Goal: Check status

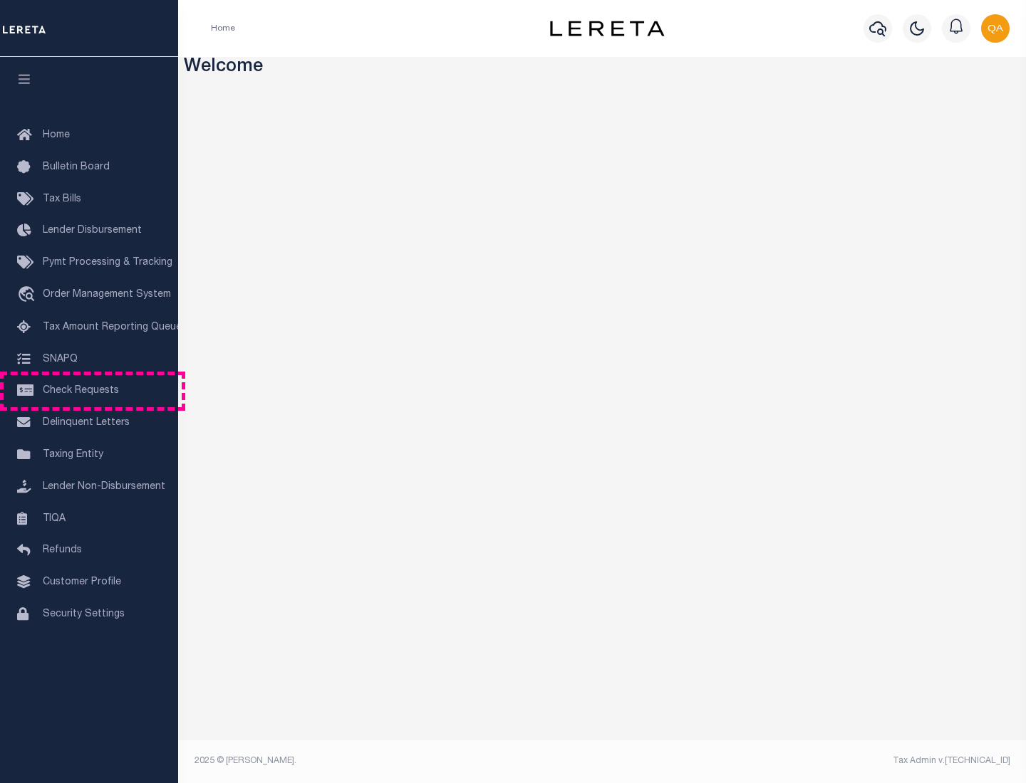
click at [89, 391] on span "Check Requests" at bounding box center [81, 391] width 76 height 10
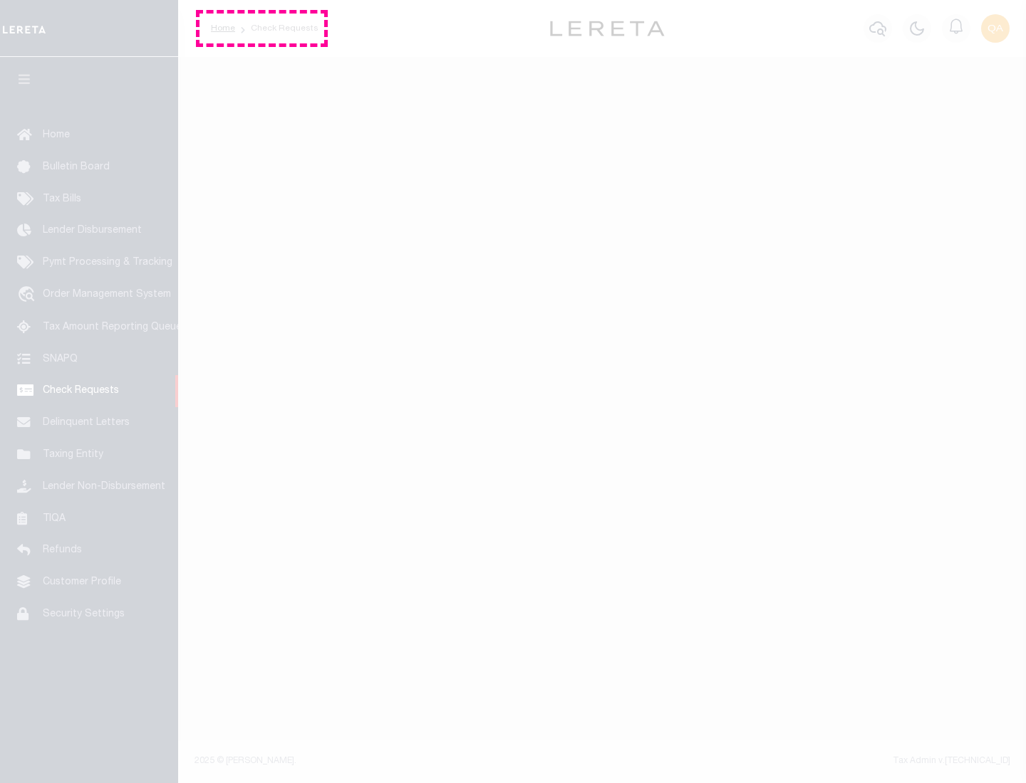
select select "50"
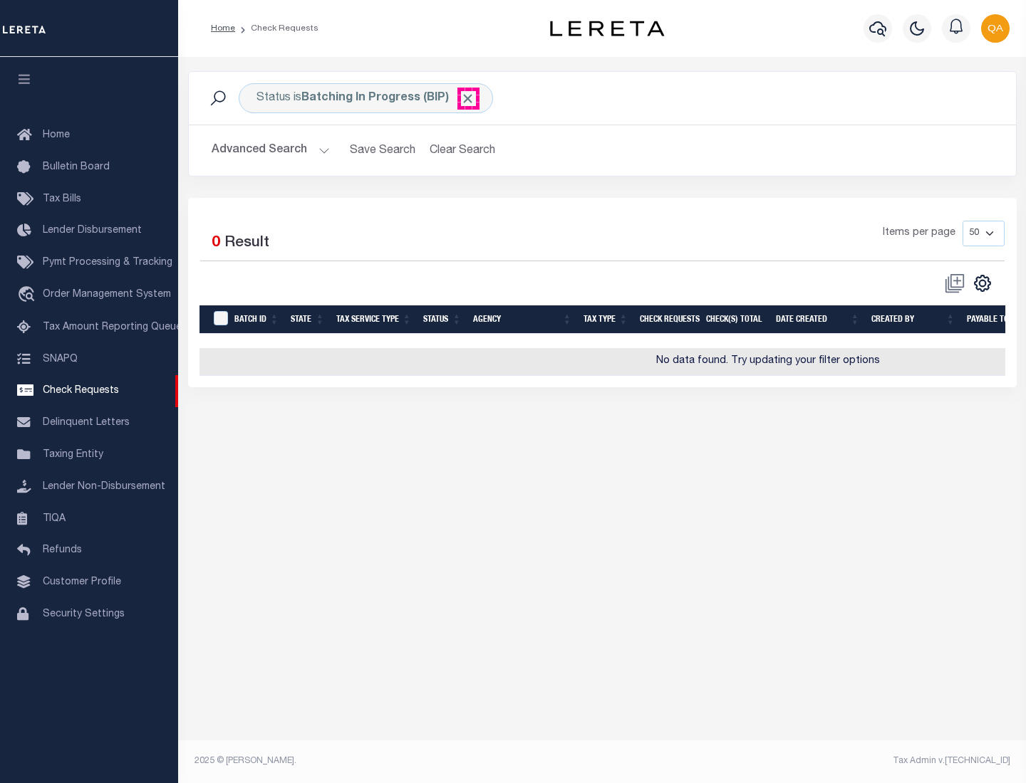
click at [468, 98] on span "Click to Remove" at bounding box center [467, 98] width 15 height 15
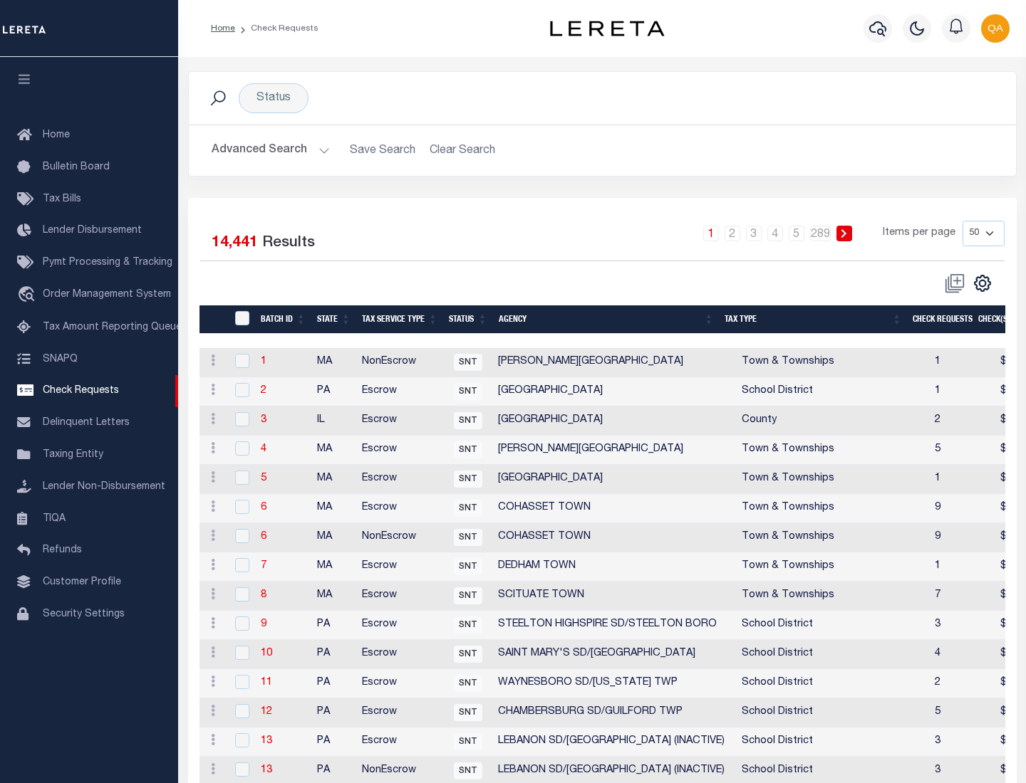
scroll to position [687, 0]
